Goal: Information Seeking & Learning: Learn about a topic

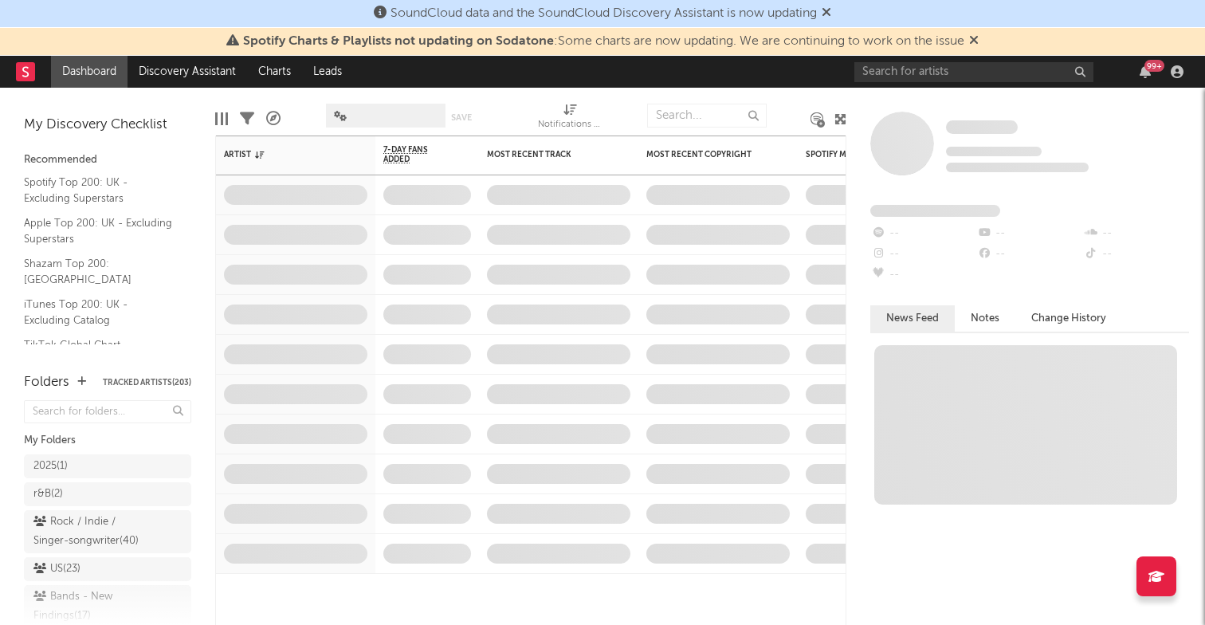
click at [974, 42] on icon at bounding box center [974, 39] width 10 height 13
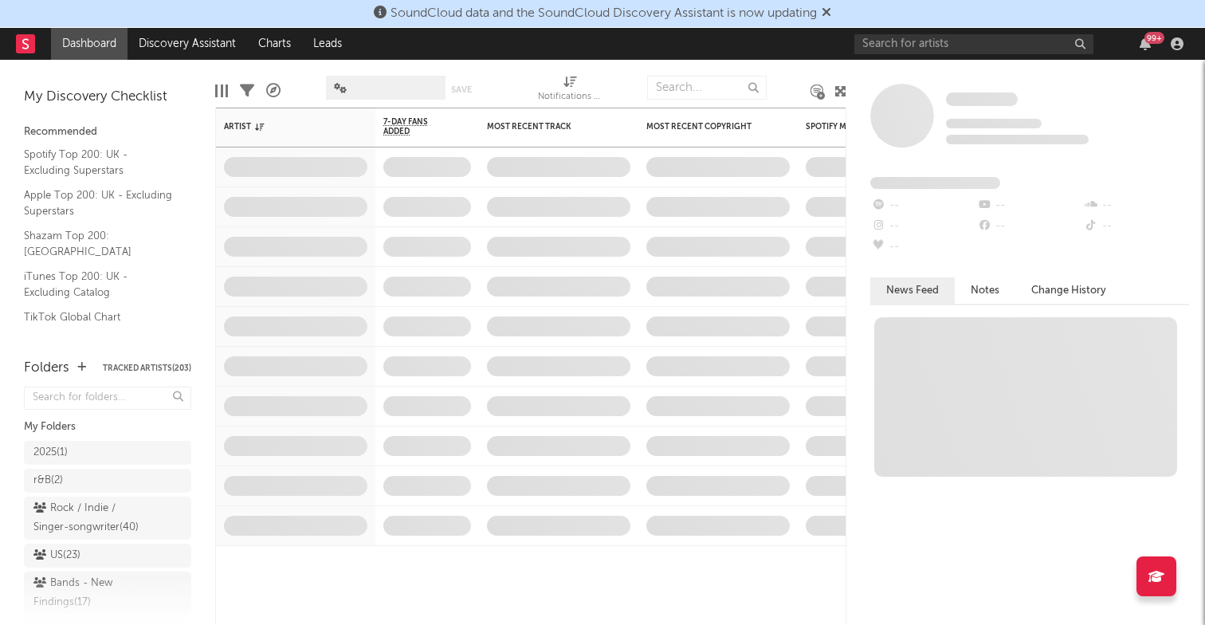
click at [831, 8] on icon at bounding box center [827, 12] width 10 height 13
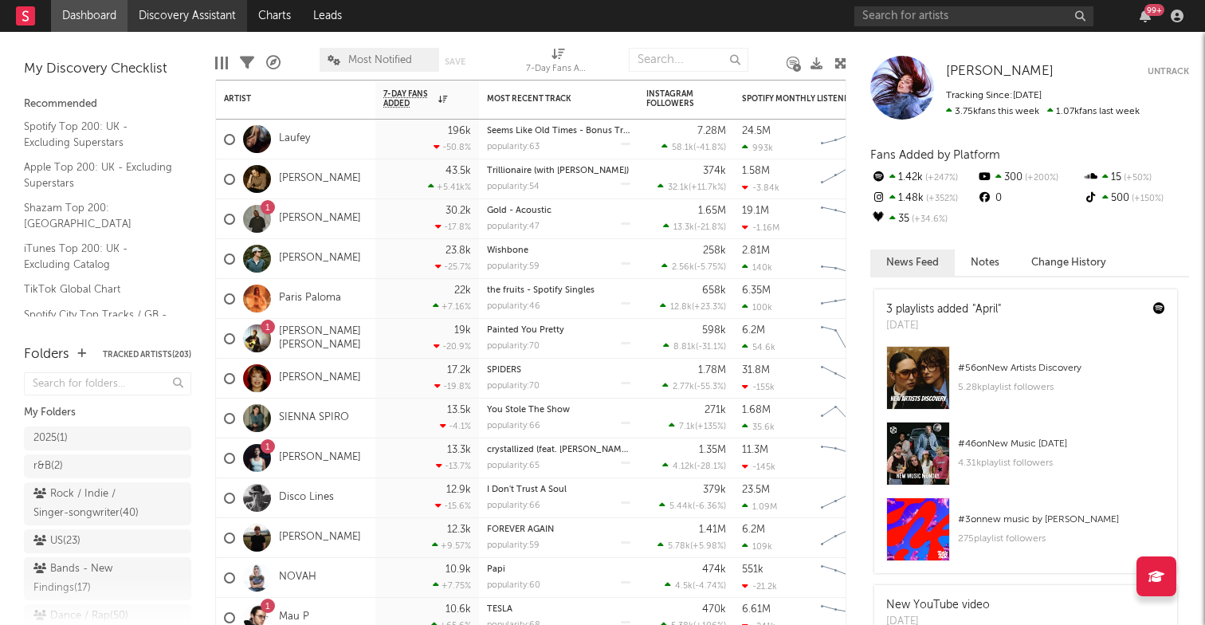
click at [229, 15] on link "Discovery Assistant" at bounding box center [187, 16] width 120 height 32
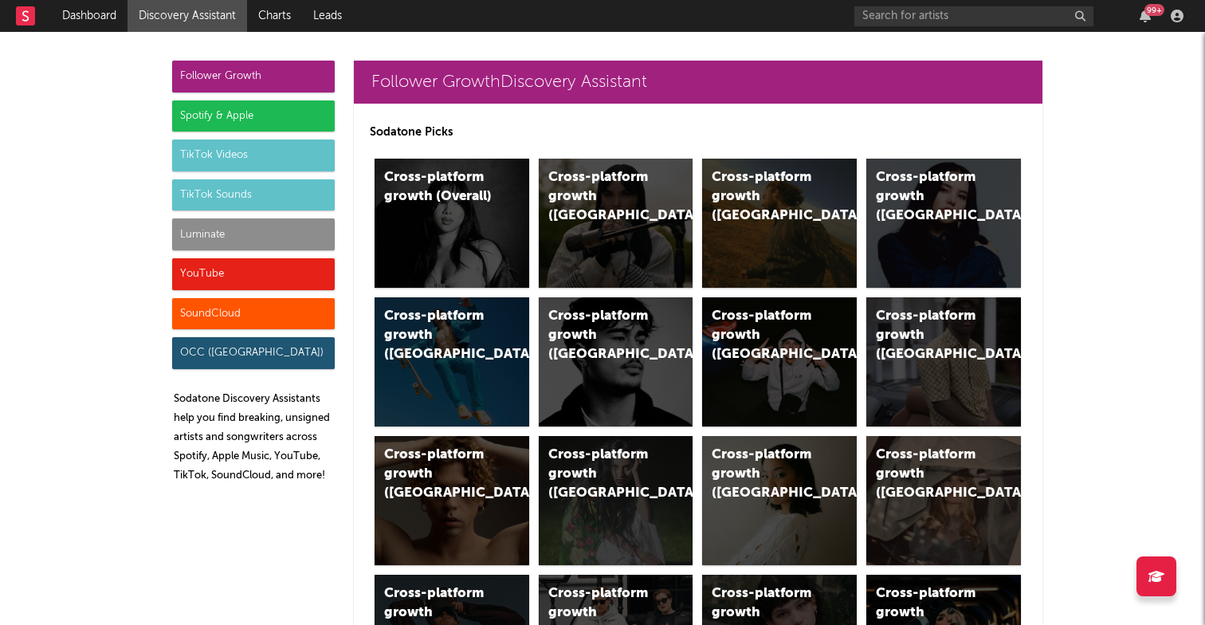
click at [175, 112] on div "Spotify & Apple" at bounding box center [253, 116] width 163 height 32
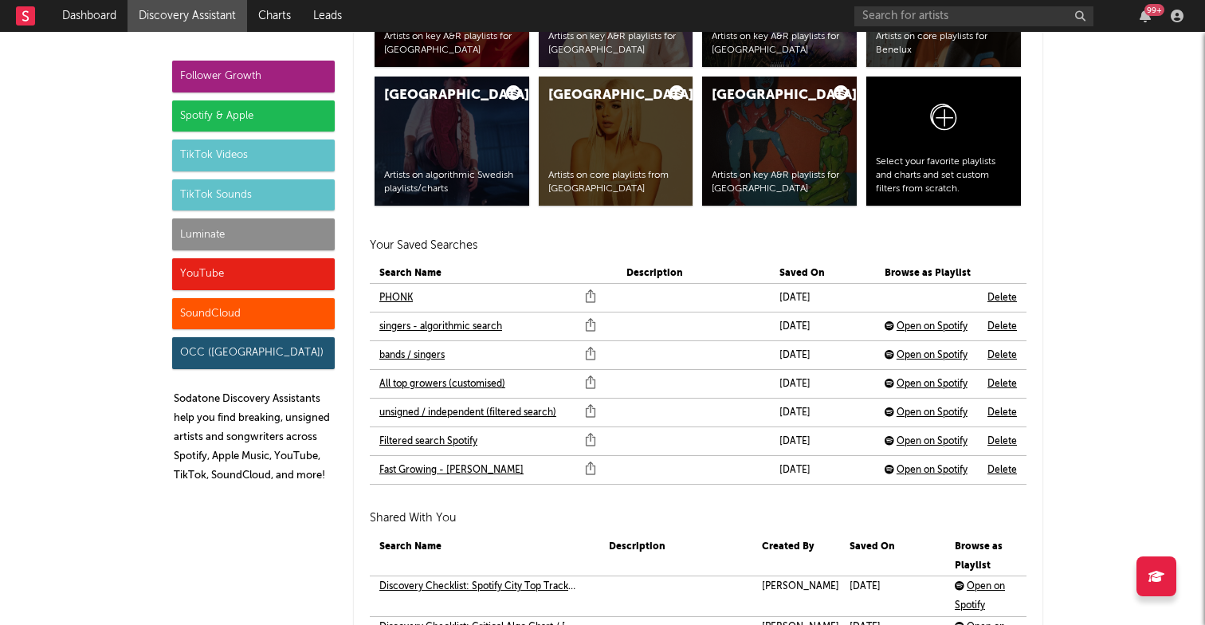
scroll to position [3371, 0]
click at [401, 295] on link "PHONK" at bounding box center [395, 297] width 33 height 19
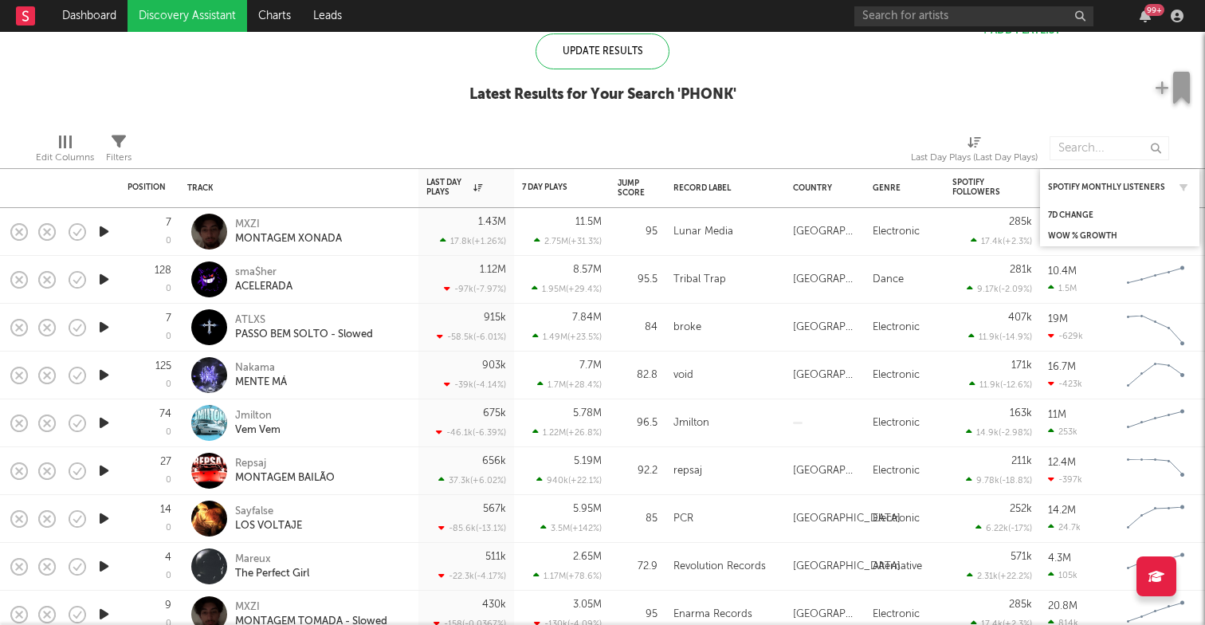
click at [1112, 193] on div "Spotify Monthly Listeners" at bounding box center [1119, 186] width 143 height 31
click at [1110, 190] on div "Spotify Monthly Listeners" at bounding box center [1108, 187] width 120 height 10
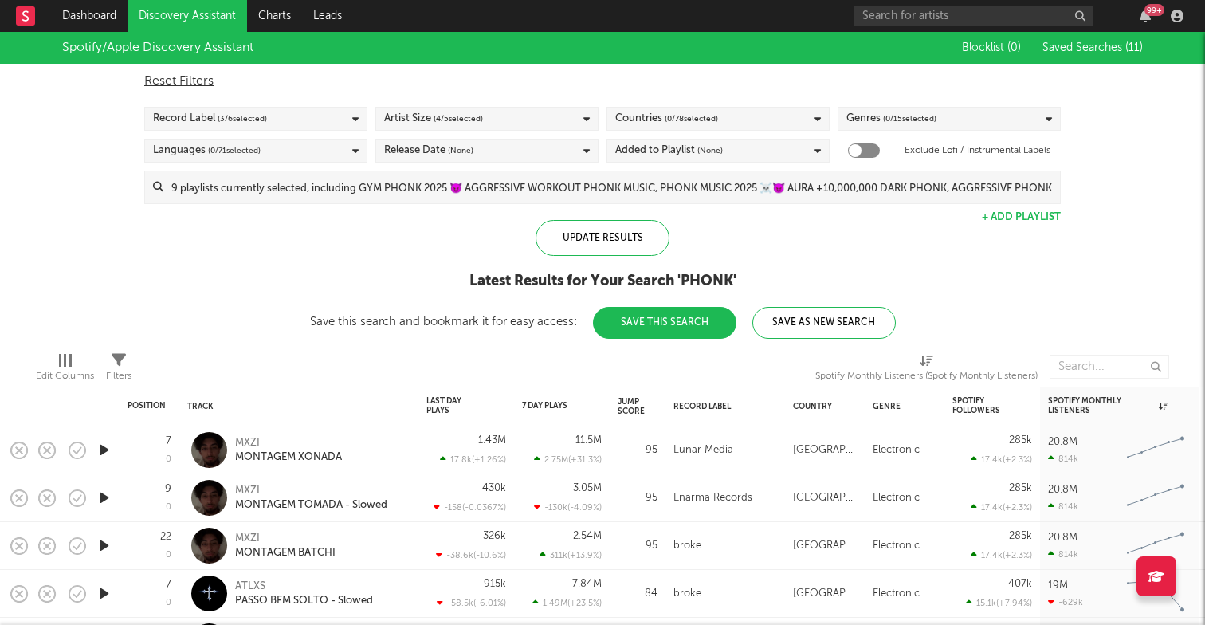
click at [1077, 284] on div "Spotify/Apple Discovery Assistant Blocklist ( 0 ) Saved Searches ( 11 ) Reset F…" at bounding box center [602, 185] width 1205 height 307
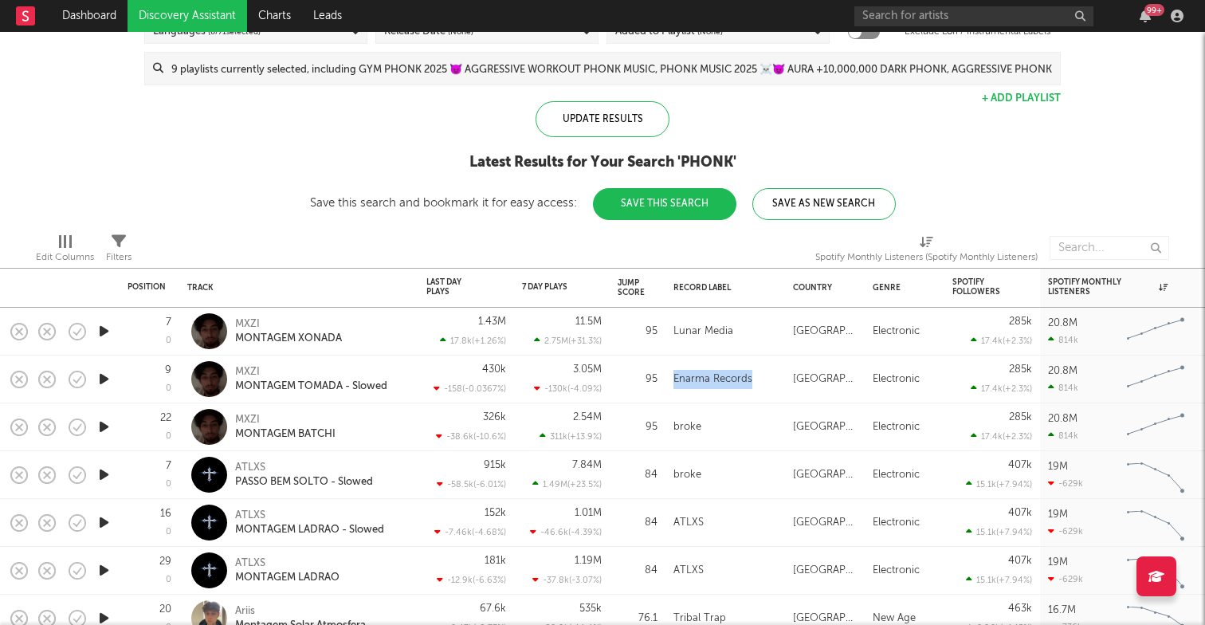
drag, startPoint x: 753, startPoint y: 375, endPoint x: 674, endPoint y: 375, distance: 78.9
click at [674, 375] on div "Enarma Records" at bounding box center [725, 379] width 104 height 19
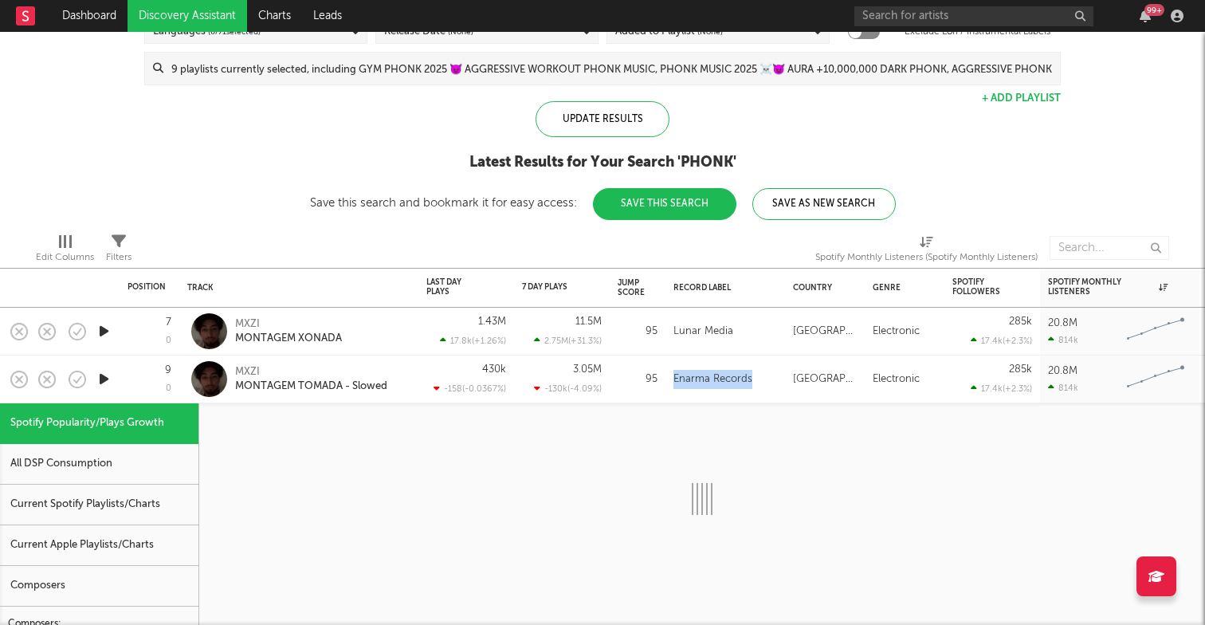
copy div "Enarma Records"
select select "1w"
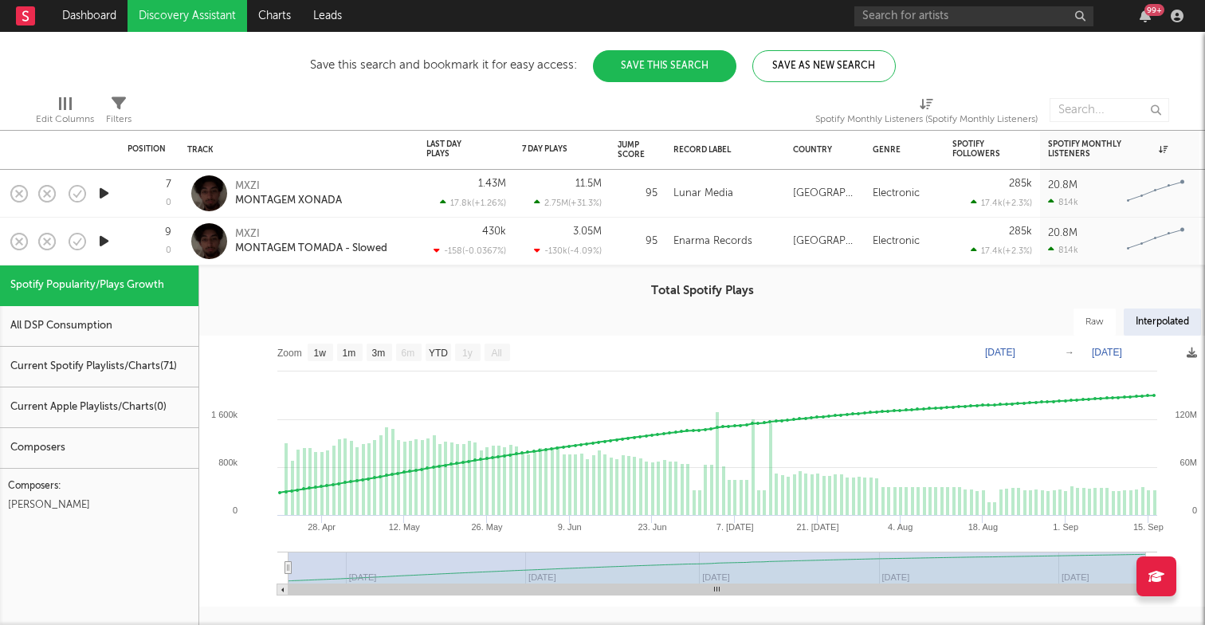
click at [418, 222] on div "430k -158 ( -0.0367 % )" at bounding box center [466, 242] width 96 height 48
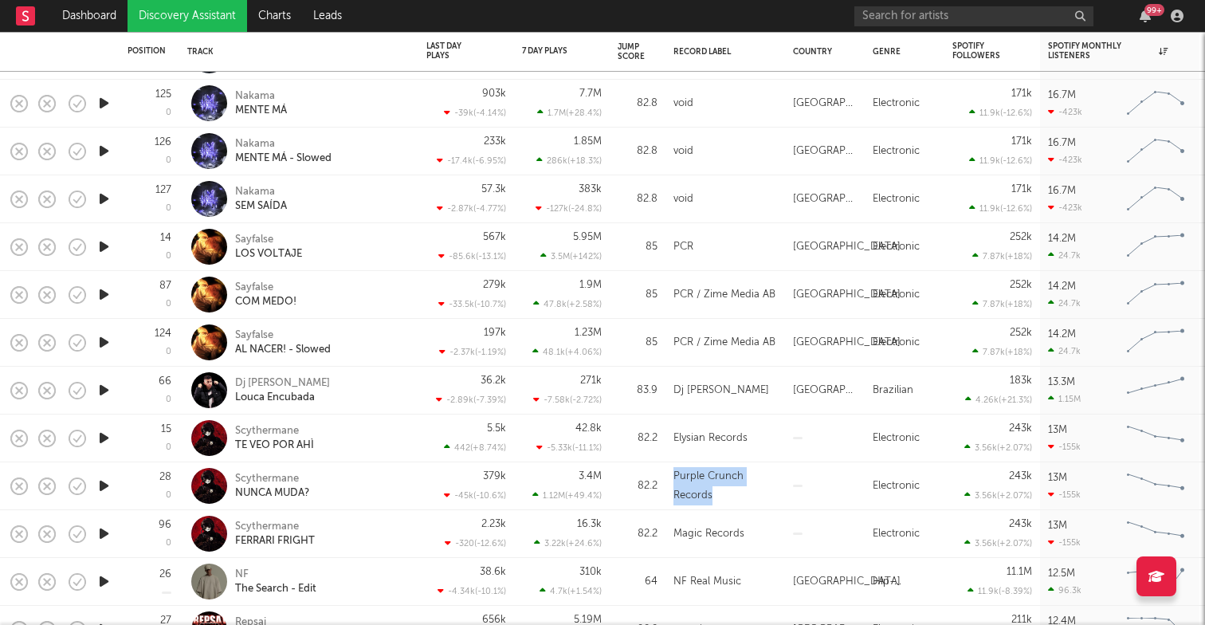
drag, startPoint x: 711, startPoint y: 496, endPoint x: 674, endPoint y: 468, distance: 46.1
click at [674, 468] on div "Purple Crunch Records" at bounding box center [725, 486] width 104 height 38
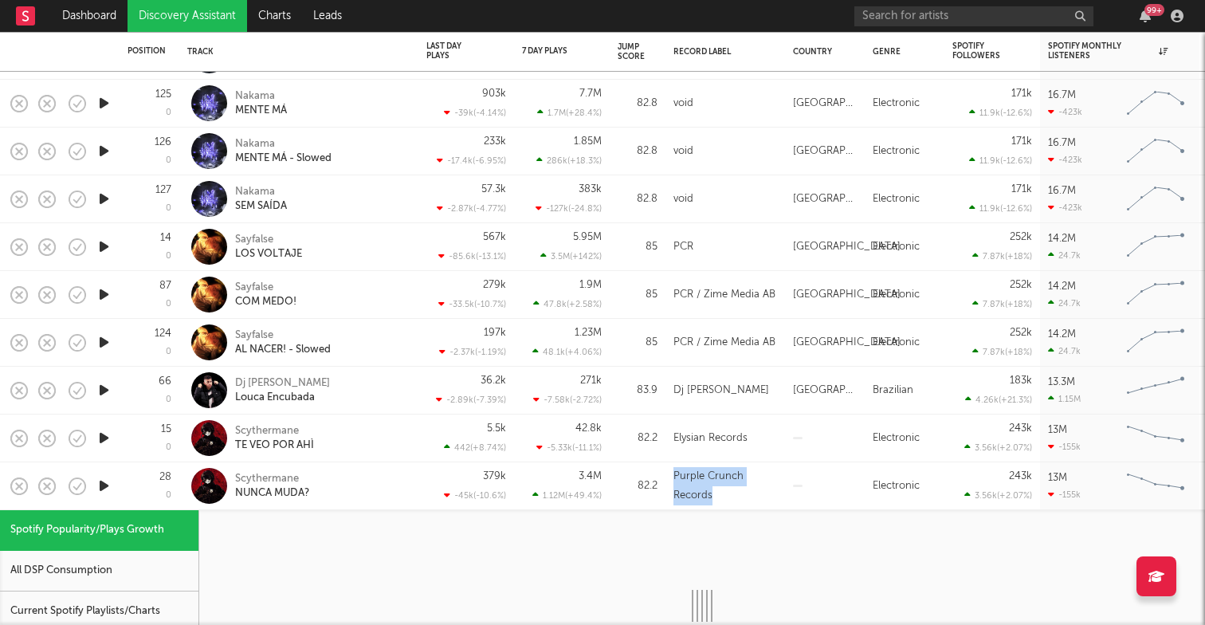
copy div "Purple Crunch Records"
select select "6m"
select select "1w"
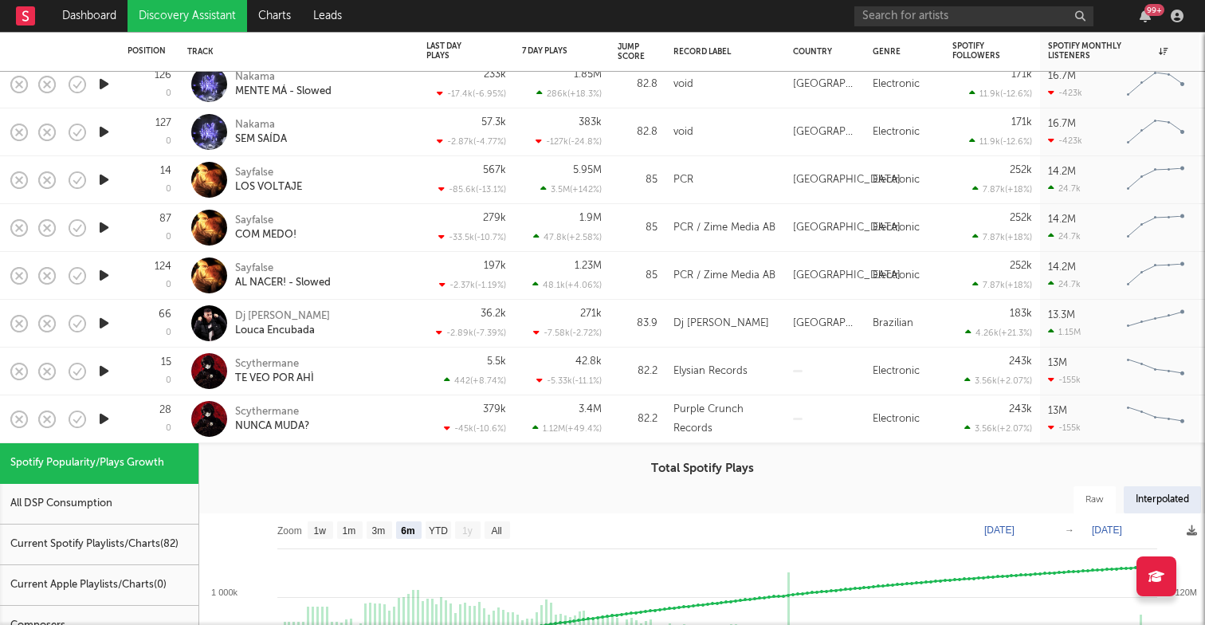
click at [390, 410] on div "Scythermane NUNCA MUDA?" at bounding box center [320, 419] width 171 height 29
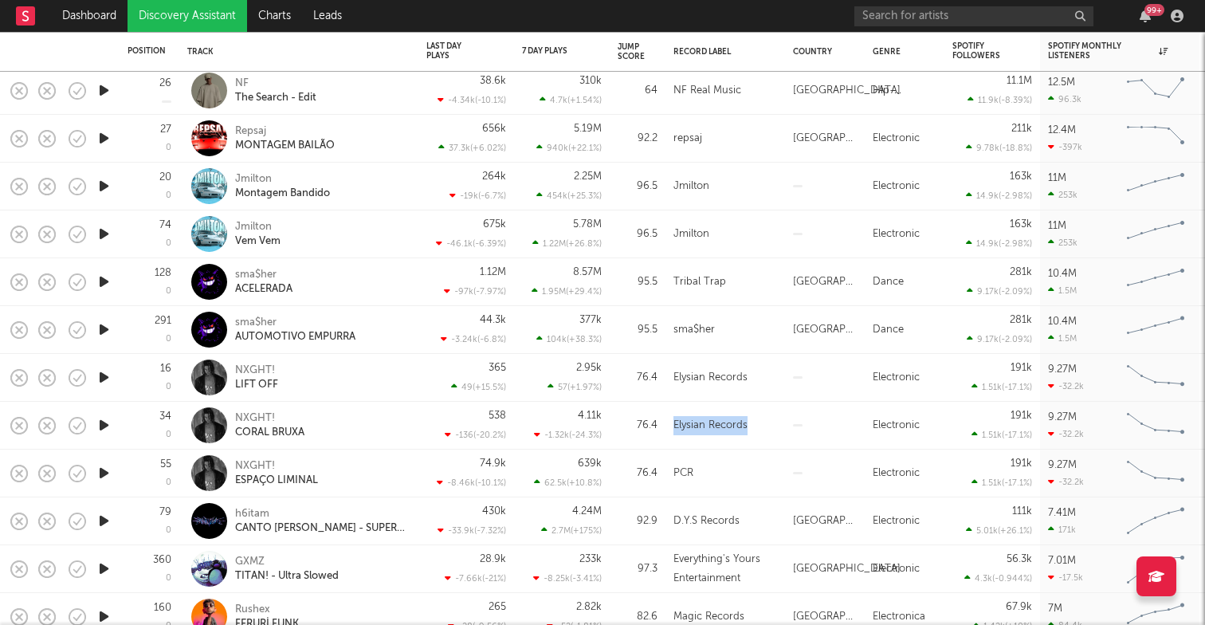
drag, startPoint x: 747, startPoint y: 422, endPoint x: 666, endPoint y: 422, distance: 80.5
click at [666, 422] on div "Elysian Records" at bounding box center [725, 426] width 120 height 48
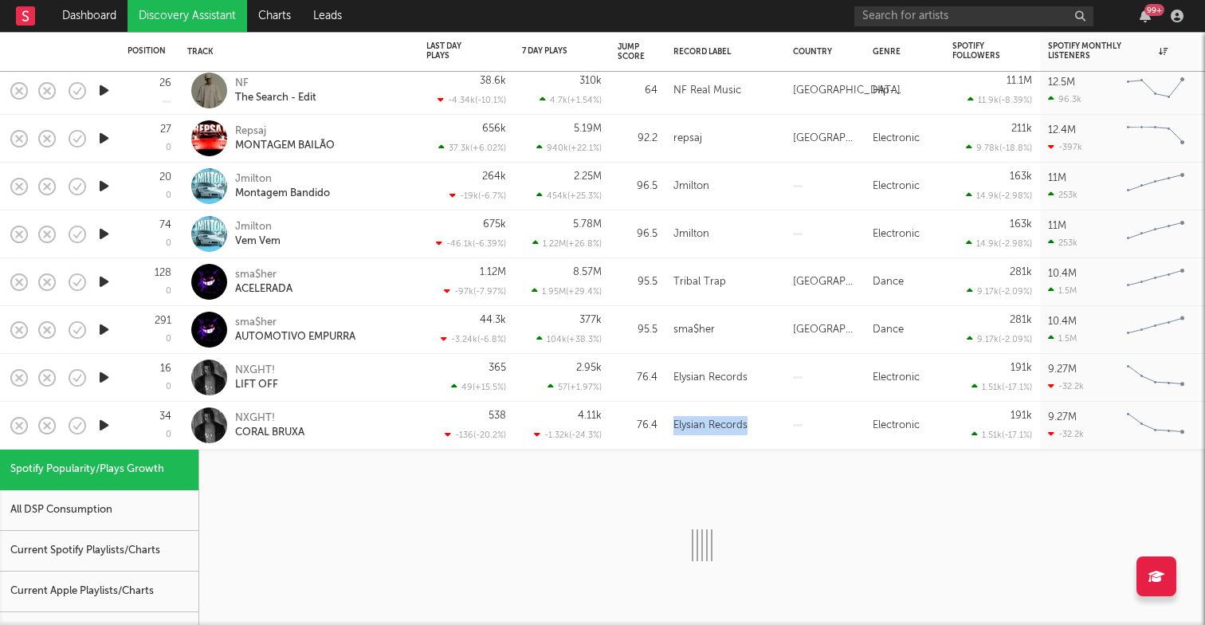
copy div "Elysian Records"
select select "1w"
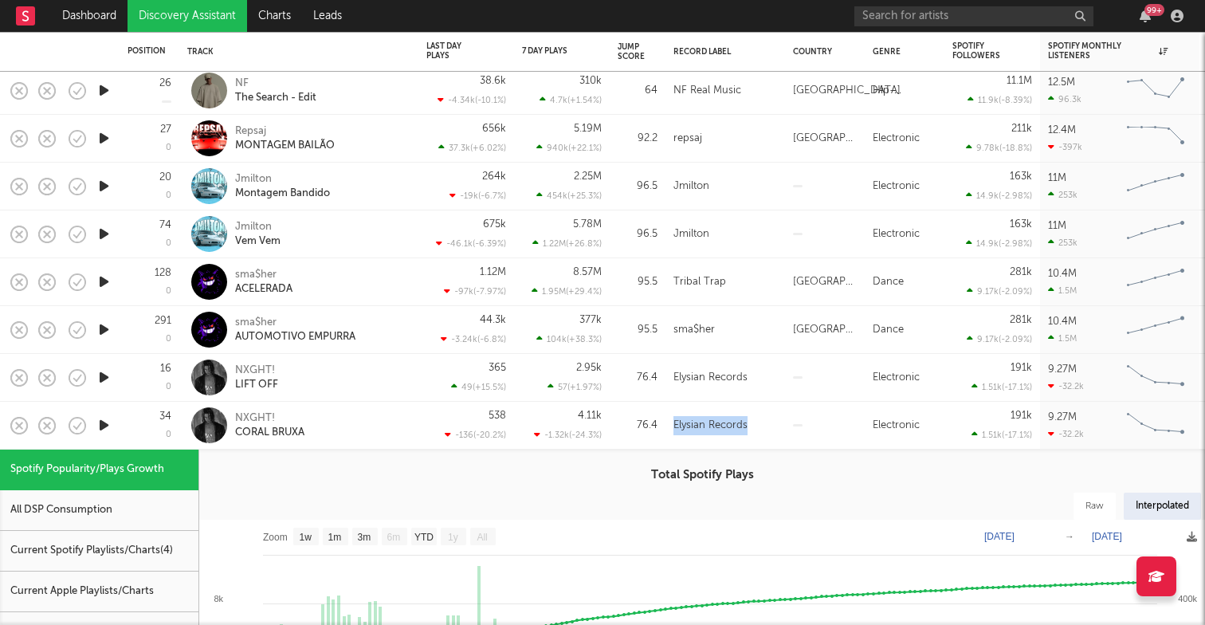
click at [375, 424] on div "NXGHT! CORAL BRUXA" at bounding box center [320, 425] width 171 height 29
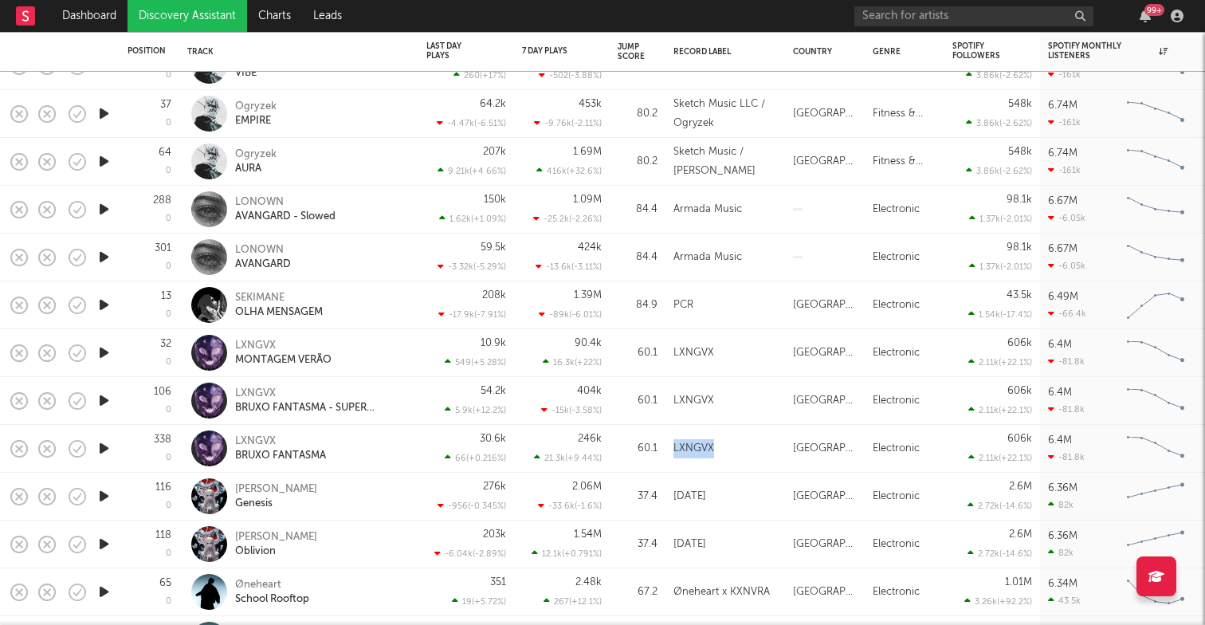
drag, startPoint x: 716, startPoint y: 443, endPoint x: 671, endPoint y: 440, distance: 44.7
click at [671, 440] on div "LXNGVX" at bounding box center [725, 449] width 120 height 48
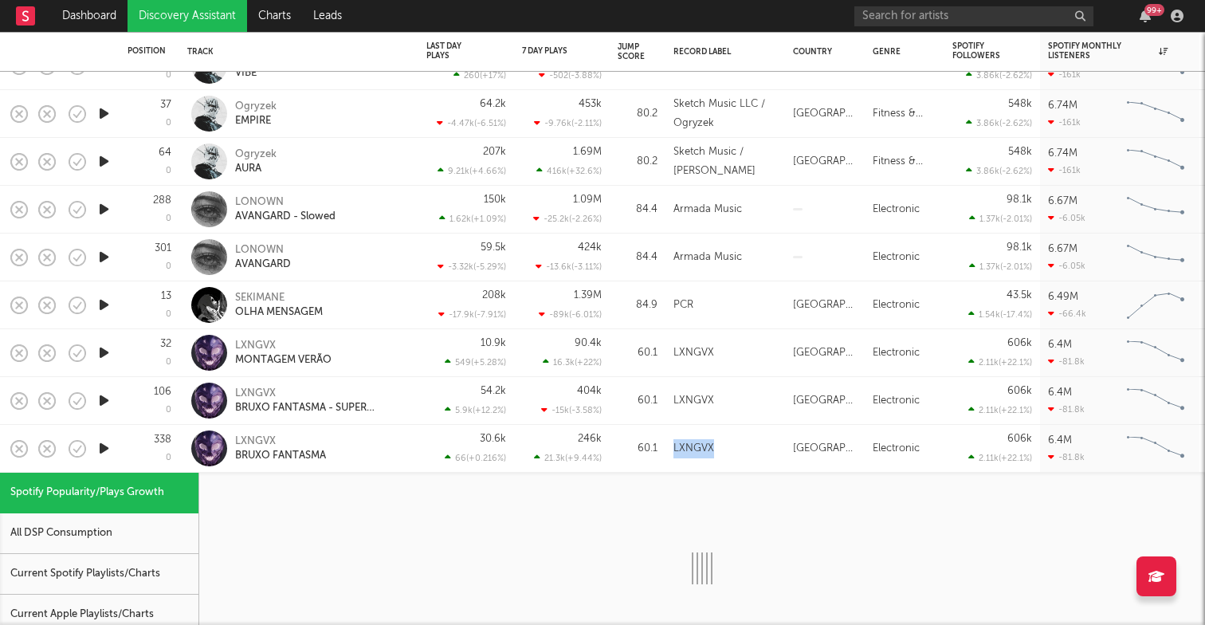
copy div "LXNGVX"
click at [760, 434] on div "LXNGVX" at bounding box center [725, 449] width 120 height 48
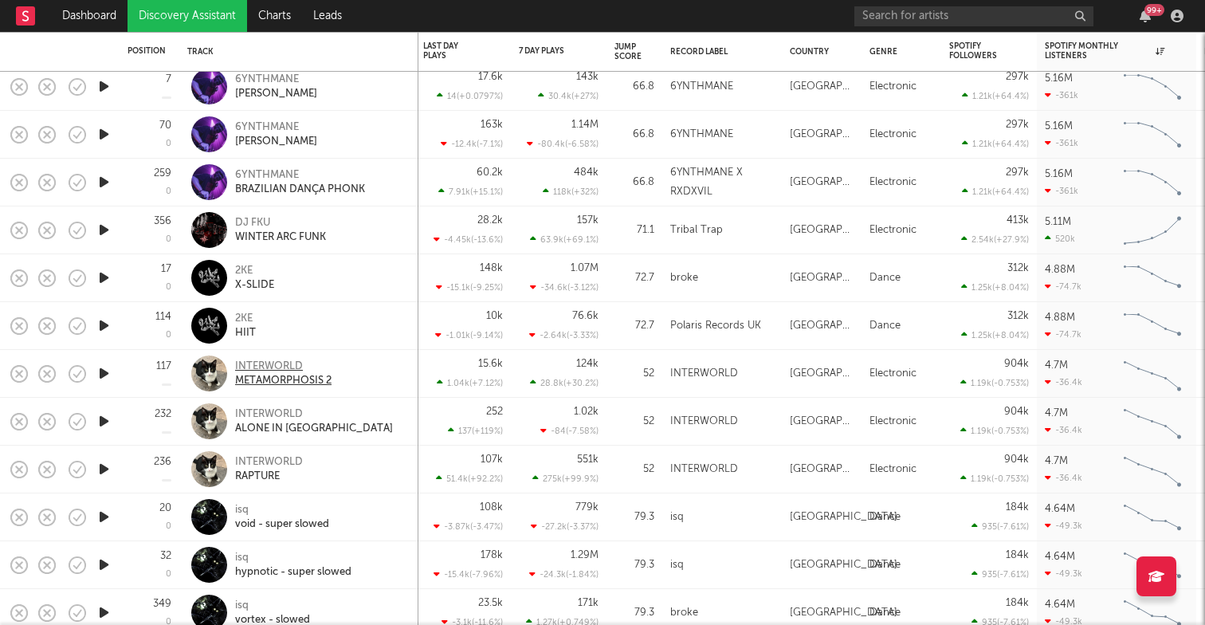
click at [288, 364] on div "INTERWORLD" at bounding box center [283, 366] width 96 height 14
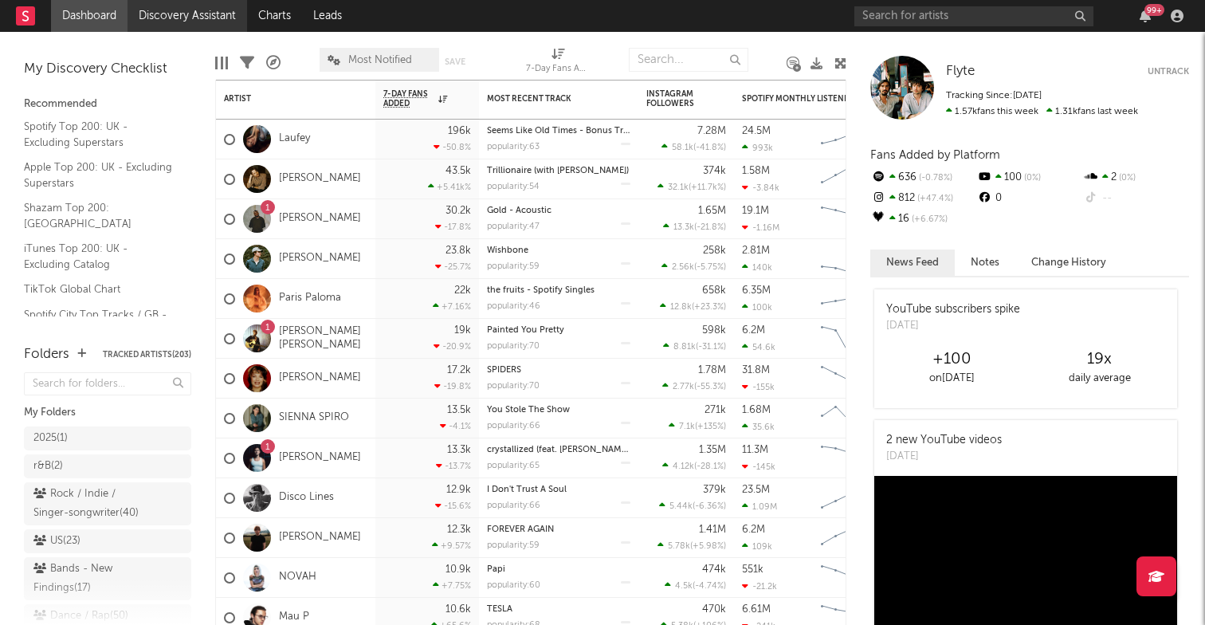
click at [234, 19] on link "Discovery Assistant" at bounding box center [187, 16] width 120 height 32
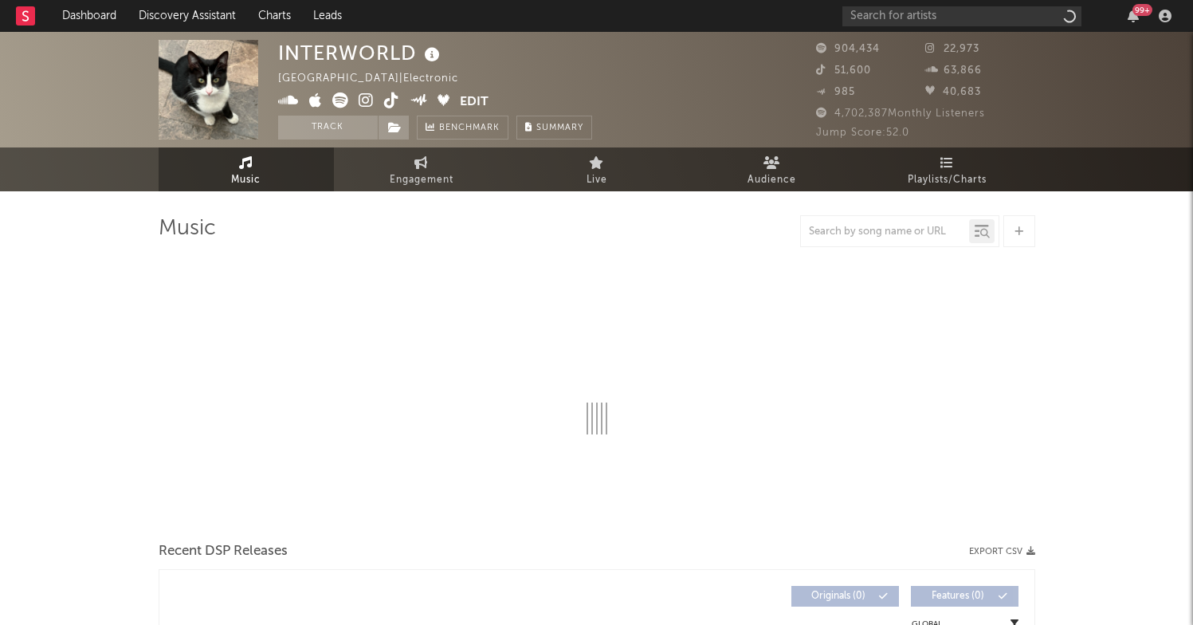
select select "6m"
